Goal: Transaction & Acquisition: Complete application form

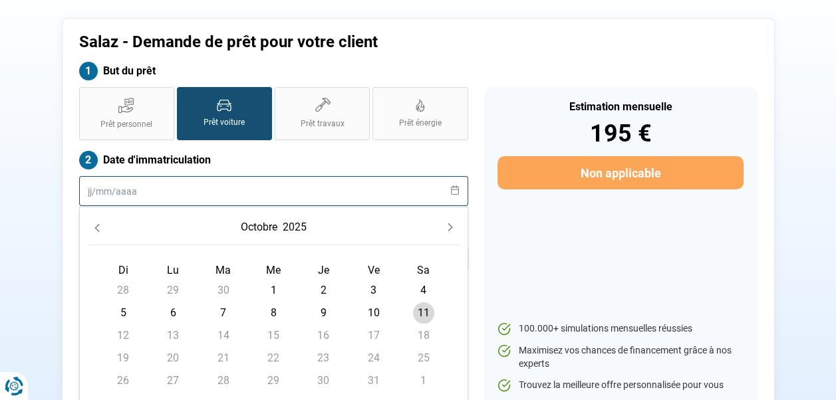
click at [181, 188] on input "text" at bounding box center [273, 191] width 389 height 30
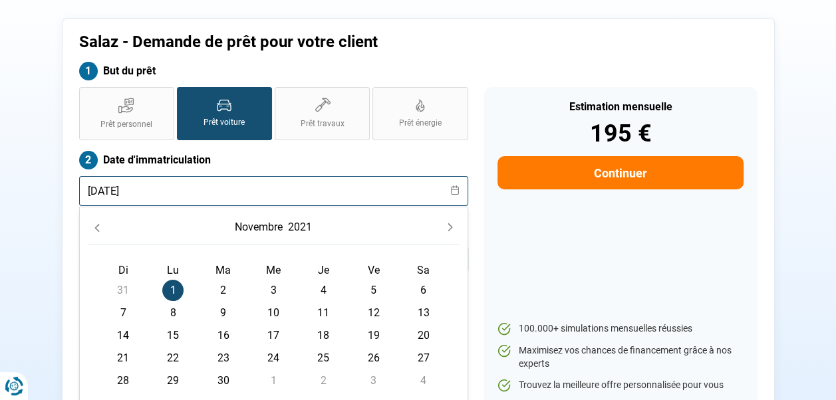
type input "[DATE]"
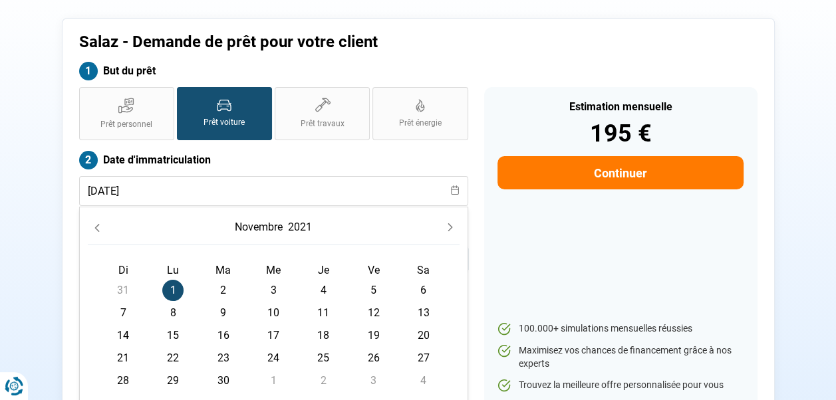
click at [539, 62] on div "But du prêt" at bounding box center [418, 74] width 694 height 25
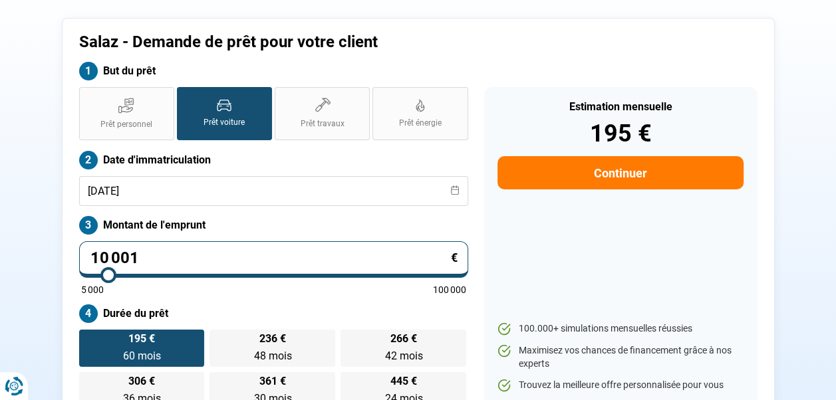
click at [169, 252] on input "10 001" at bounding box center [273, 259] width 389 height 37
type input "1 000"
type input "5000"
type input "100"
type input "5000"
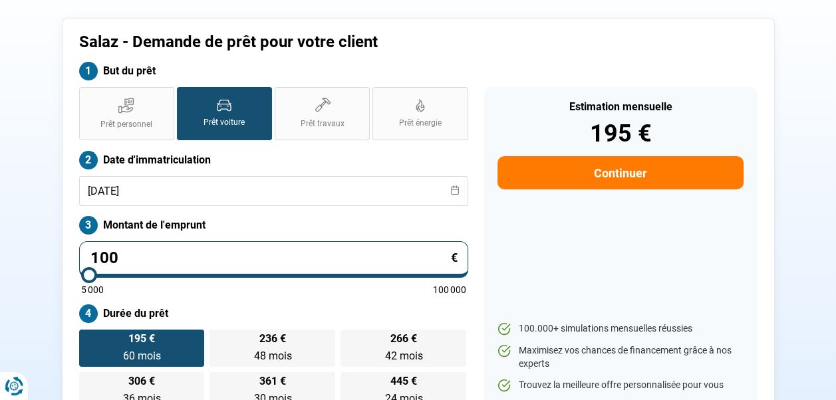
type input "10"
type input "5000"
type input "1"
type input "5000"
type input "11"
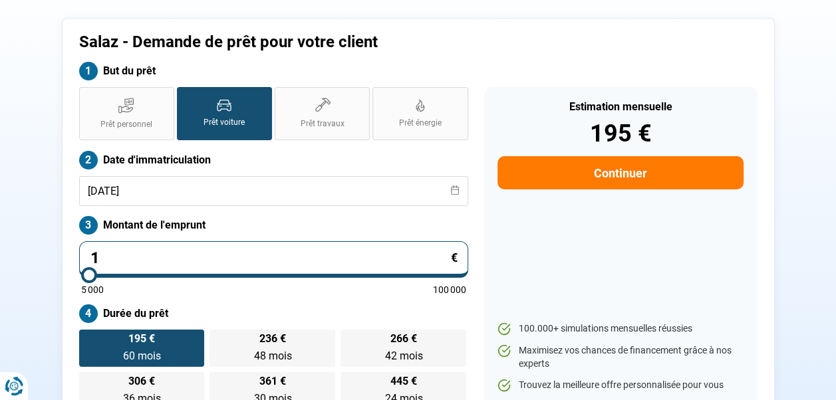
type input "5000"
type input "111"
type input "5000"
type input "11"
type input "5000"
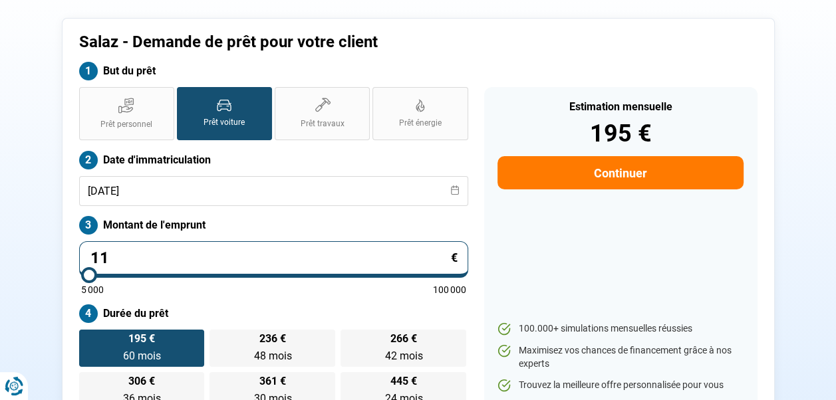
type input "114"
type input "5000"
type input "1 149"
type input "5000"
type input "11 490"
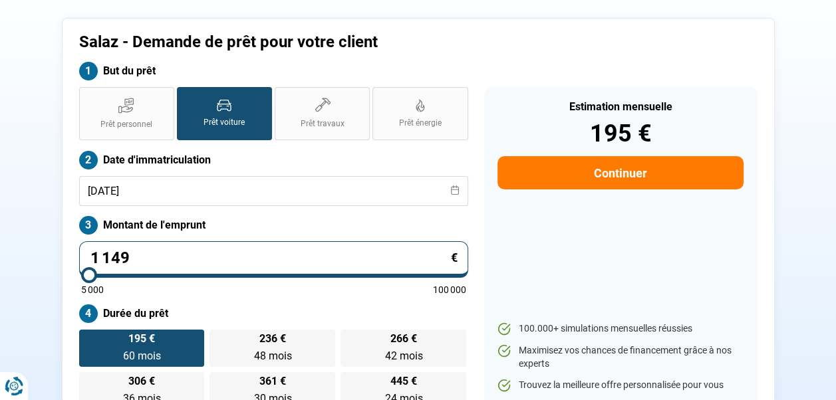
type input "11500"
type input "11 490"
type input "11500"
click at [637, 232] on div "Estimation mensuelle 224 € Continuer 100.000+ simulations mensuelles réussies M…" at bounding box center [620, 248] width 273 height 322
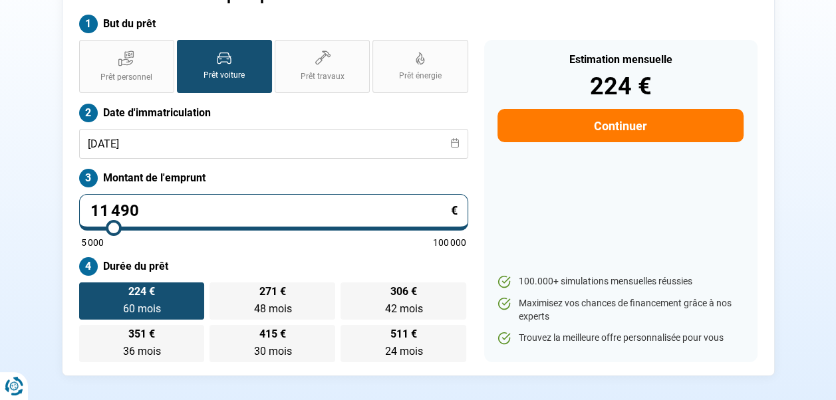
scroll to position [131, 0]
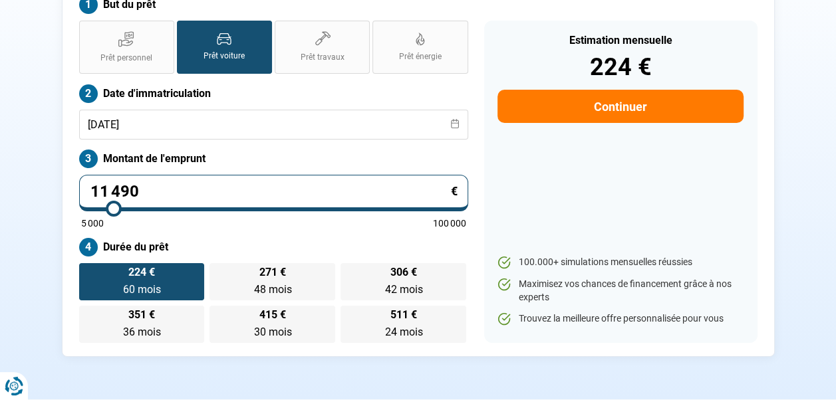
click at [622, 108] on button "Continuer" at bounding box center [619, 106] width 245 height 33
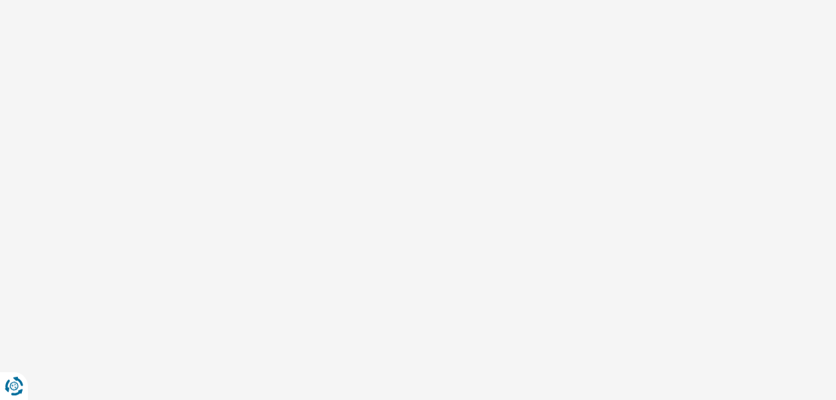
scroll to position [47, 0]
select select "32"
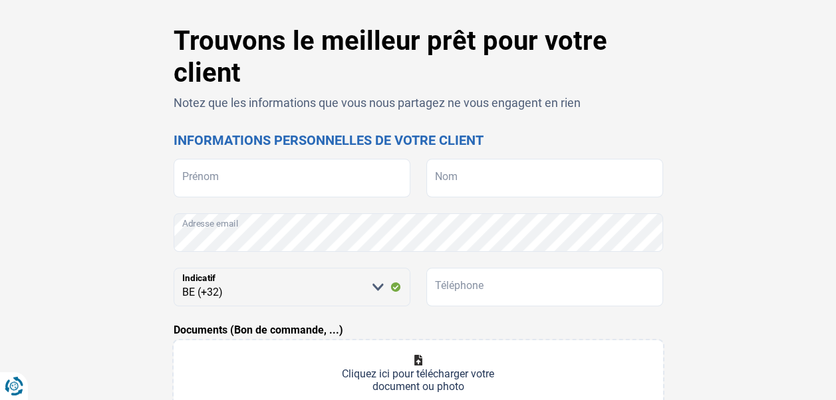
scroll to position [0, 0]
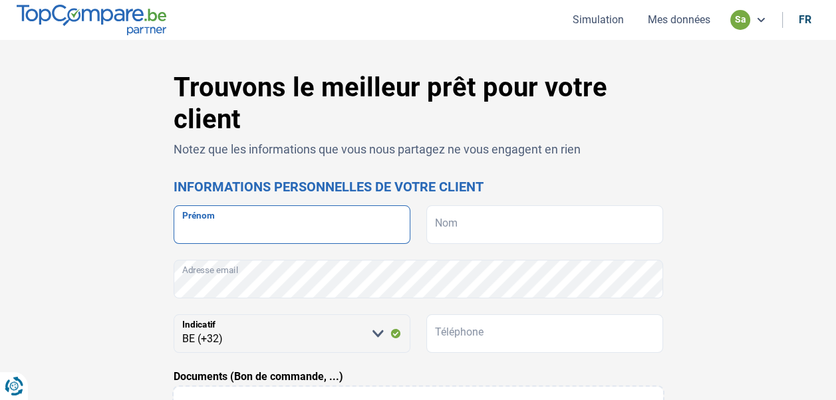
click at [213, 222] on input "Prénom" at bounding box center [291, 224] width 237 height 39
type input "ANNICK"
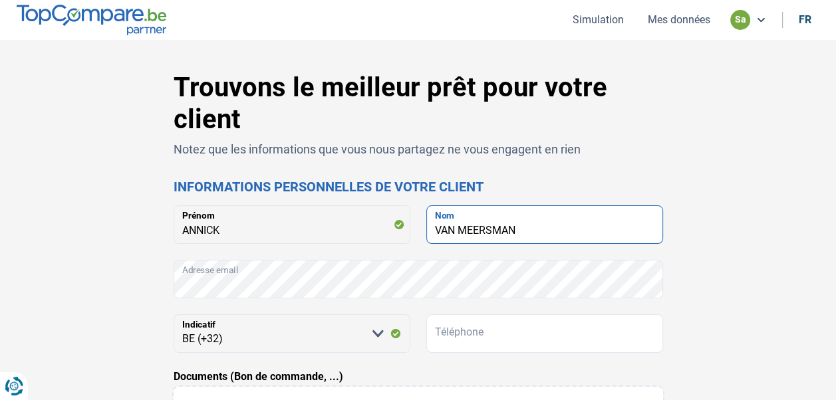
type input "VAN MEERSMAN"
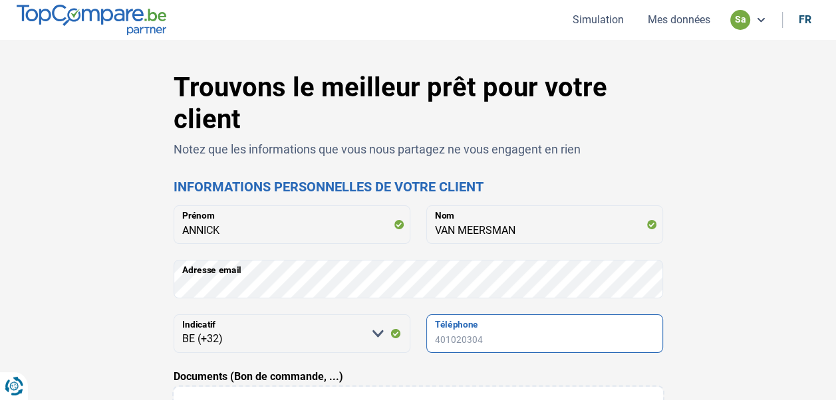
click at [483, 338] on input "Téléphone" at bounding box center [544, 333] width 237 height 39
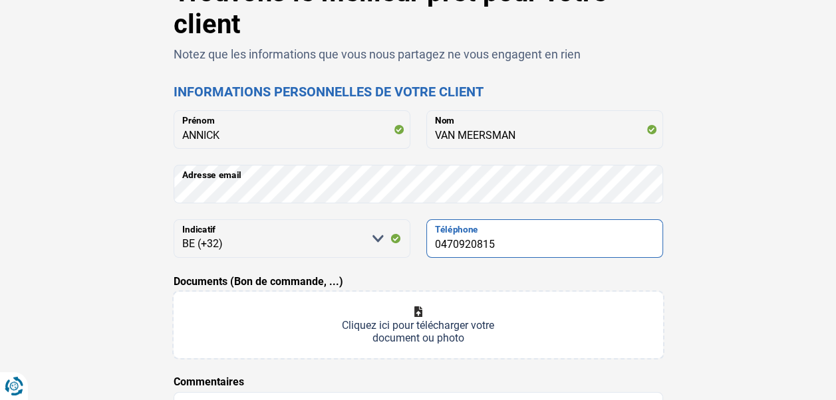
scroll to position [266, 0]
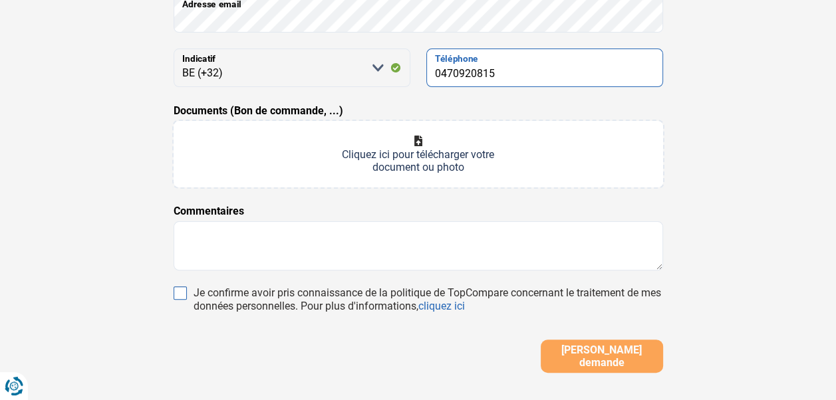
type input "0470920815"
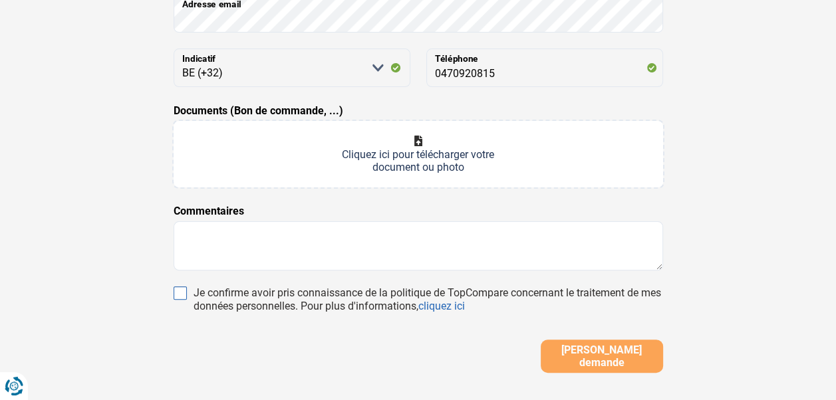
click at [179, 295] on input "Je confirme avoir pris connaissance de la politique de TopCompare concernant le…" at bounding box center [179, 292] width 13 height 13
checkbox input "true"
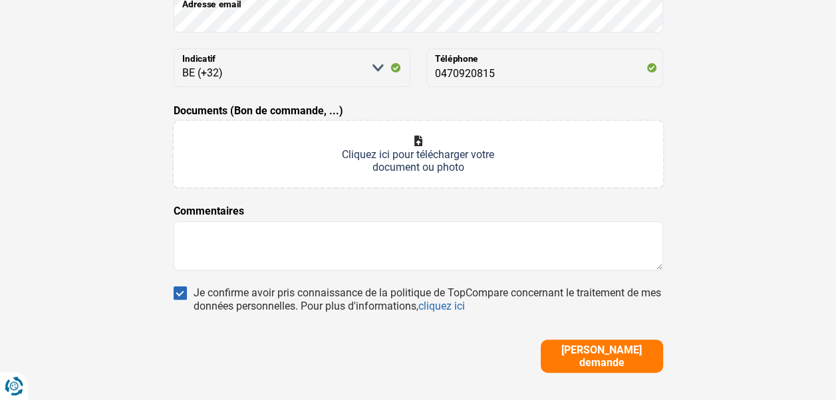
click at [417, 144] on input "Documents (Bon de commande, ...)" at bounding box center [417, 154] width 489 height 66
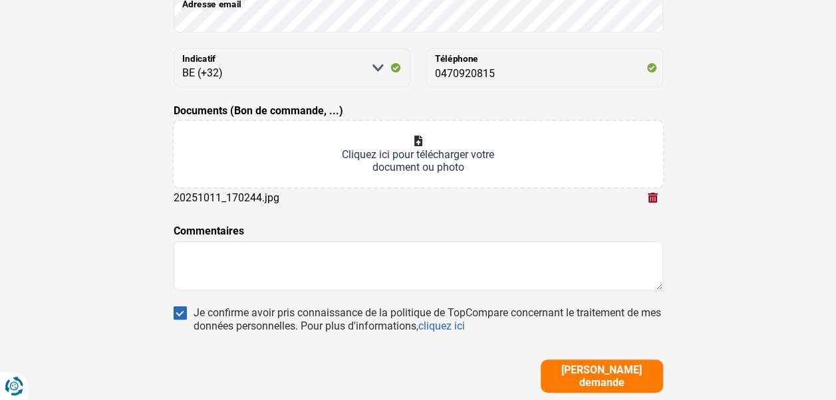
click at [415, 138] on input "Documents (Bon de commande, ...)" at bounding box center [417, 154] width 489 height 66
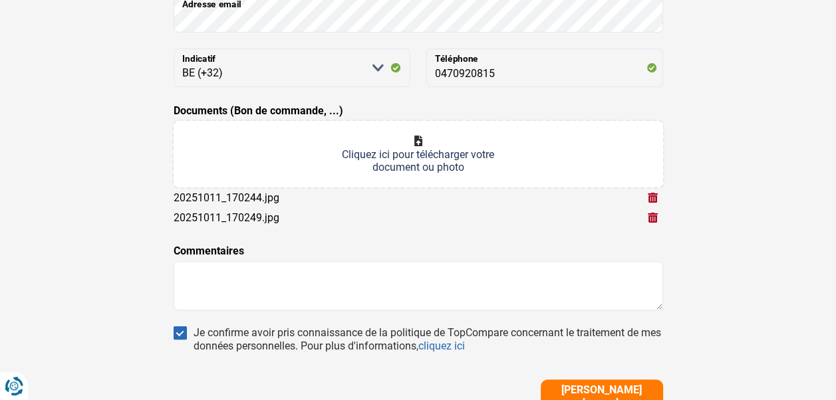
click at [422, 141] on input "Documents (Bon de commande, ...)" at bounding box center [417, 154] width 489 height 66
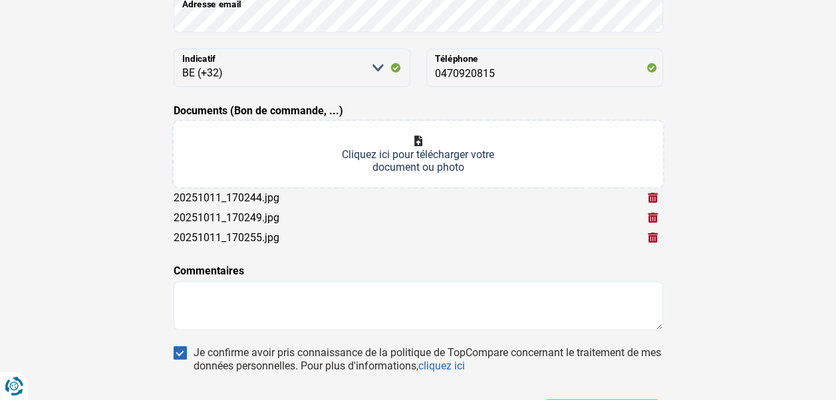
click at [426, 140] on input "Documents (Bon de commande, ...)" at bounding box center [417, 154] width 489 height 66
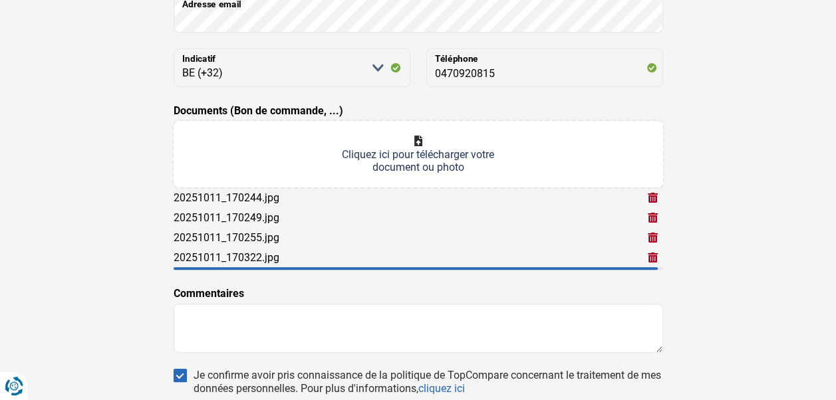
click at [416, 139] on input "Documents (Bon de commande, ...)" at bounding box center [417, 154] width 489 height 66
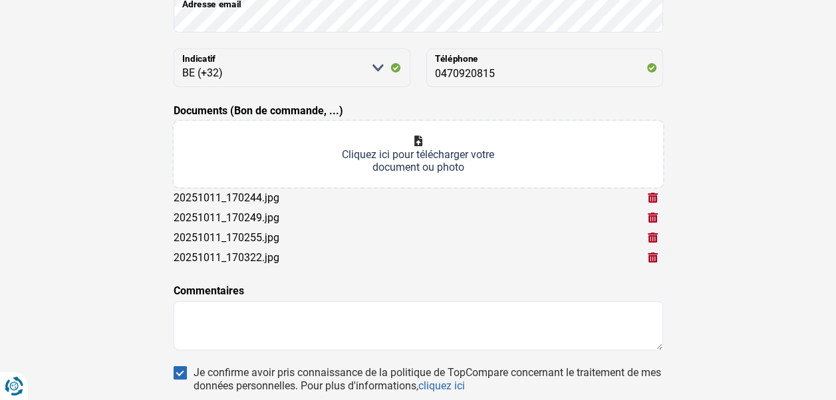
type input "C:\fakepath\20251011_170330.jpg"
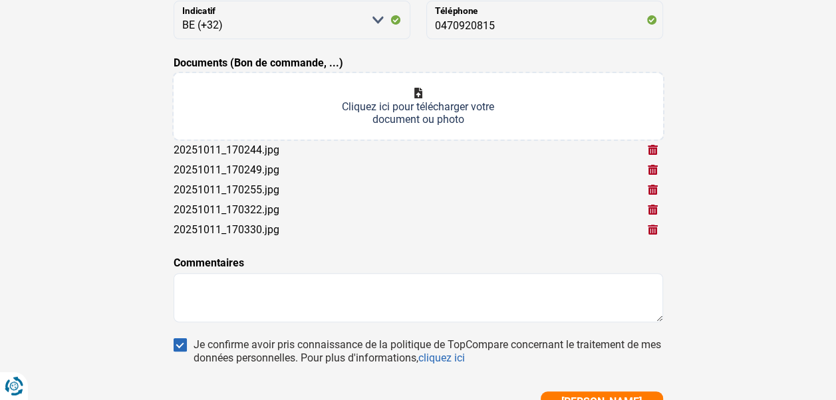
scroll to position [332, 0]
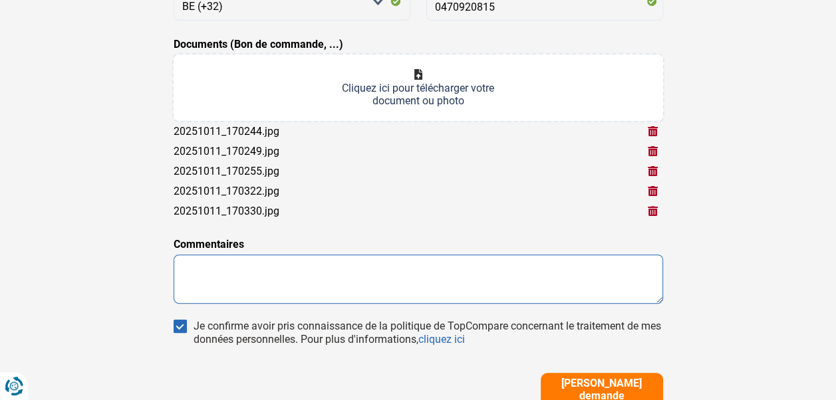
click at [308, 287] on textarea at bounding box center [417, 279] width 489 height 49
type textarea "N"
type textarea "M"
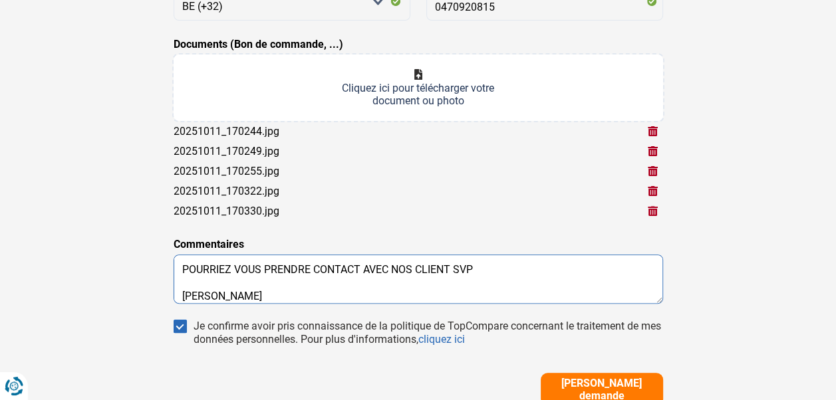
scroll to position [49, 0]
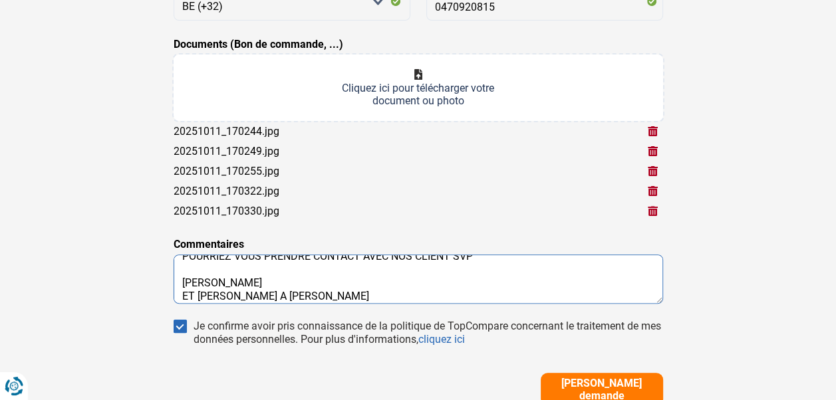
type textarea "BONJOUR POURRIEZ VOUS PRENDRE CONTACT AVEC NOS CLIENT SVP [PERSON_NAME] ET [PER…"
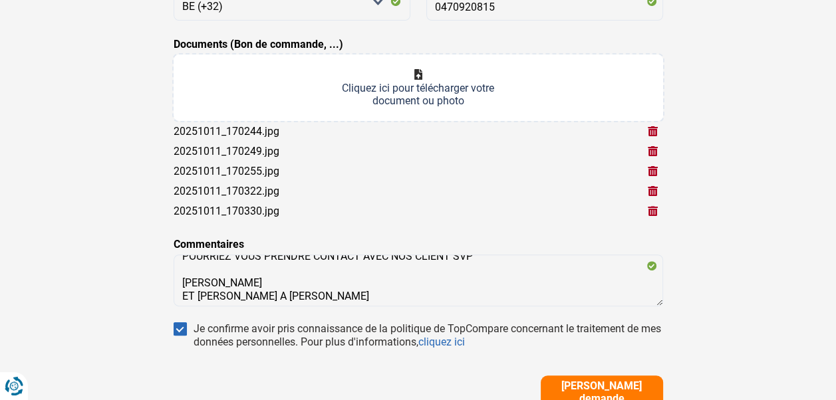
click at [598, 384] on button "[PERSON_NAME] demande" at bounding box center [601, 392] width 122 height 33
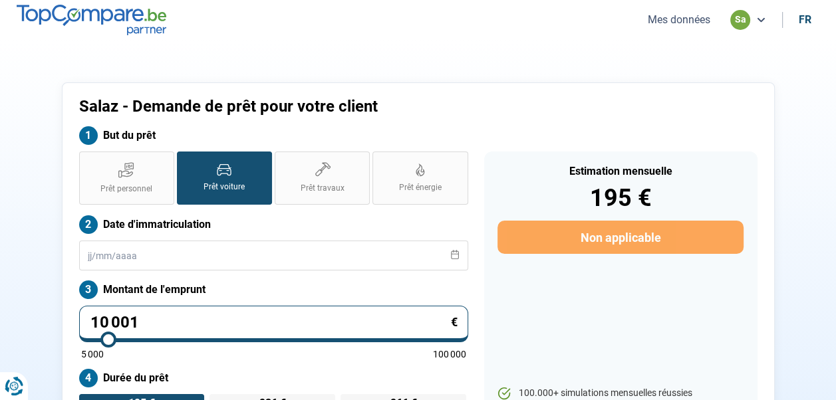
click at [685, 18] on button "Mes données" at bounding box center [678, 20] width 70 height 14
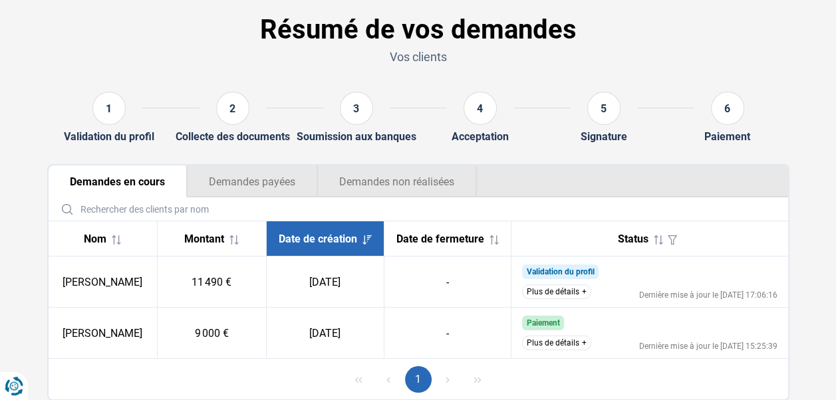
scroll to position [66, 0]
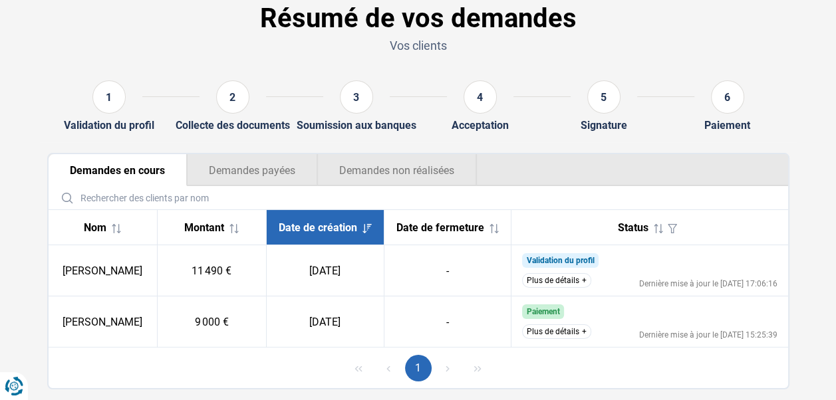
click at [556, 288] on button "Plus de détails" at bounding box center [556, 280] width 69 height 15
